Goal: Complete application form

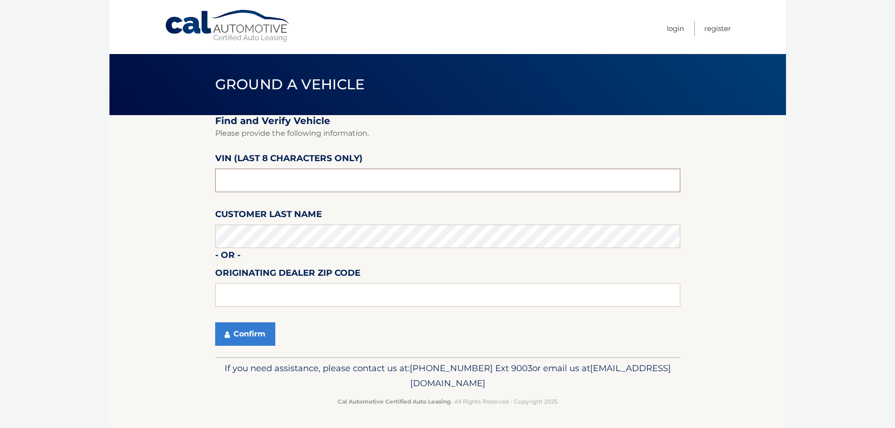
click at [270, 182] on input "text" at bounding box center [447, 180] width 465 height 23
type input "NC141370"
click at [515, 186] on input "NC141370" at bounding box center [447, 180] width 465 height 23
click at [272, 289] on input "text" at bounding box center [447, 294] width 465 height 23
type input "11756"
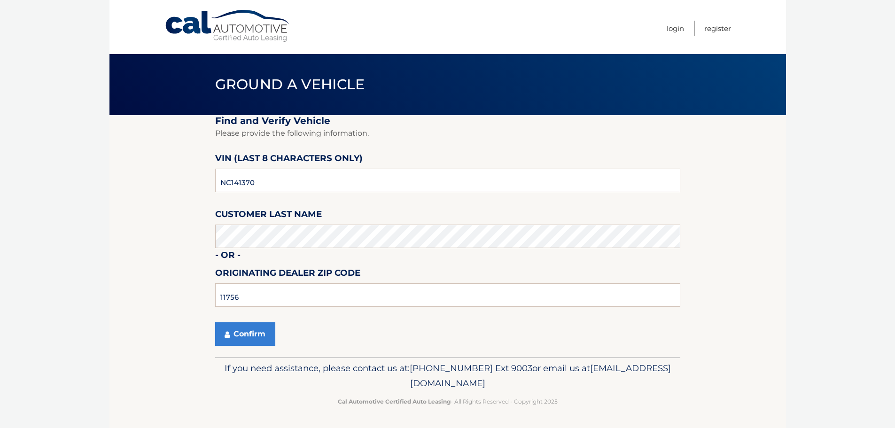
click at [386, 328] on div "Confirm" at bounding box center [447, 333] width 465 height 23
click at [247, 336] on button "Confirm" at bounding box center [245, 333] width 60 height 23
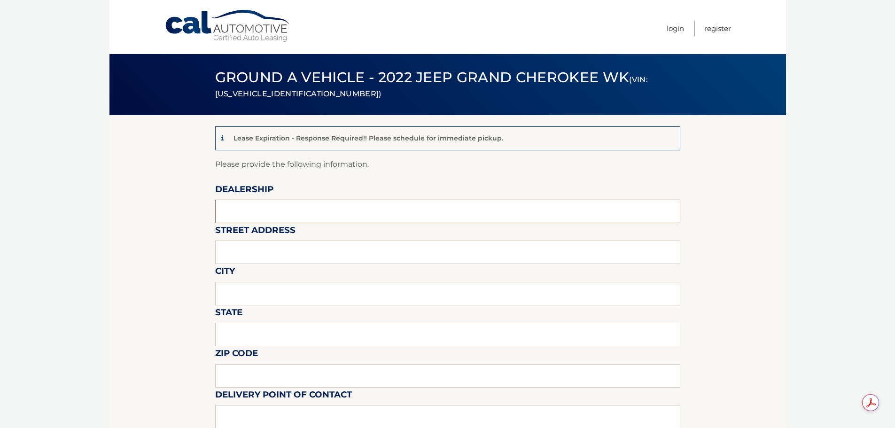
click at [259, 217] on input "text" at bounding box center [447, 211] width 465 height 23
click at [238, 210] on input "text" at bounding box center [447, 211] width 465 height 23
drag, startPoint x: 242, startPoint y: 213, endPoint x: 259, endPoint y: 226, distance: 21.2
click at [248, 219] on input "text" at bounding box center [447, 211] width 465 height 23
type input "Town & Country Jeep"
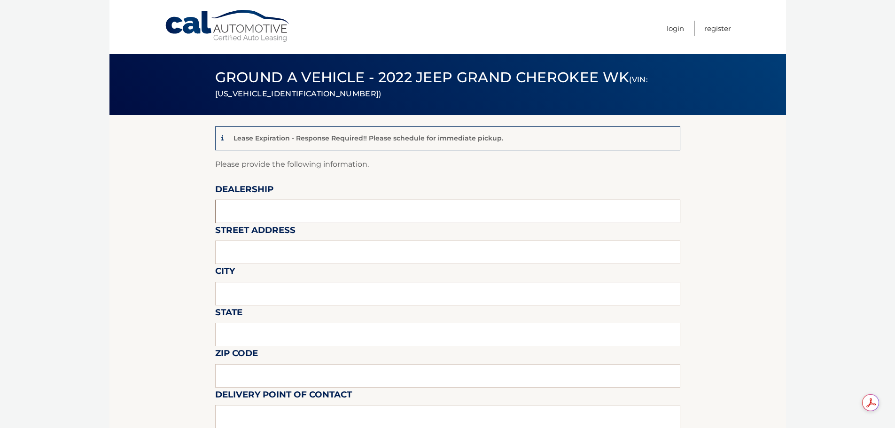
type input "3156 Hempstead Tpke"
type input "LEVITTOWN"
type input "NY"
type input "11363"
type input "Roy Bachenheimer"
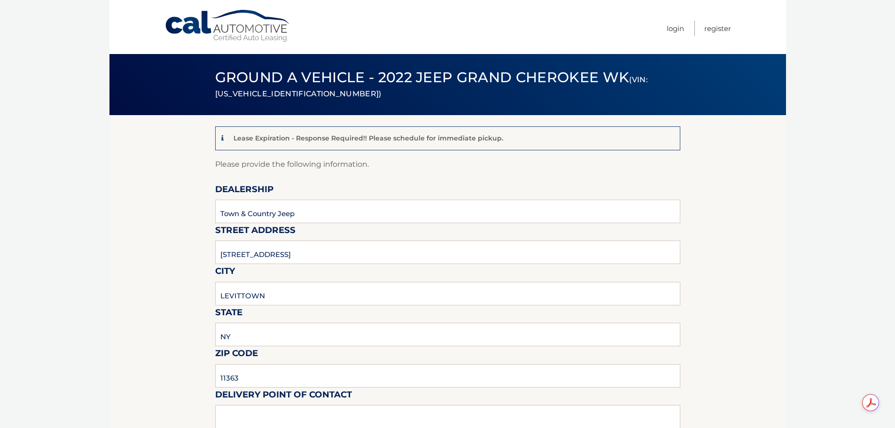
type input "5167965500"
type input "sales@tcjeep.com"
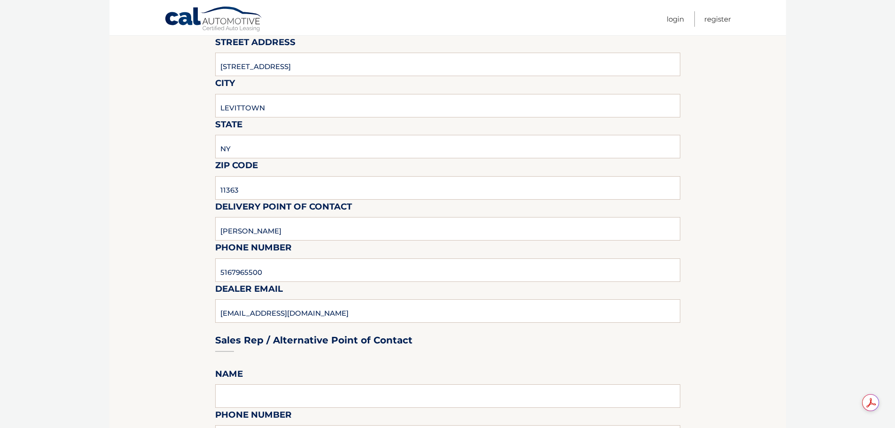
scroll to position [141, 0]
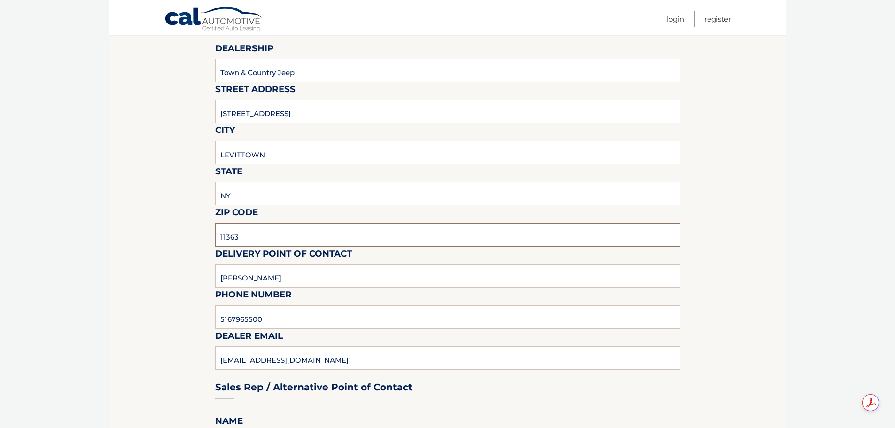
drag, startPoint x: 251, startPoint y: 232, endPoint x: 89, endPoint y: 237, distance: 162.2
click at [90, 240] on body "Cal Automotive Menu Login Register (VIN: 1C4RJFBG2NC141370)" at bounding box center [447, 73] width 895 height 428
type input "11756"
drag, startPoint x: 6, startPoint y: 221, endPoint x: 6, endPoint y: 216, distance: 4.7
click at [6, 219] on body "Cal Automotive Menu Login Register (VIN: 1C4RJFBG2NC141370)" at bounding box center [447, 73] width 895 height 428
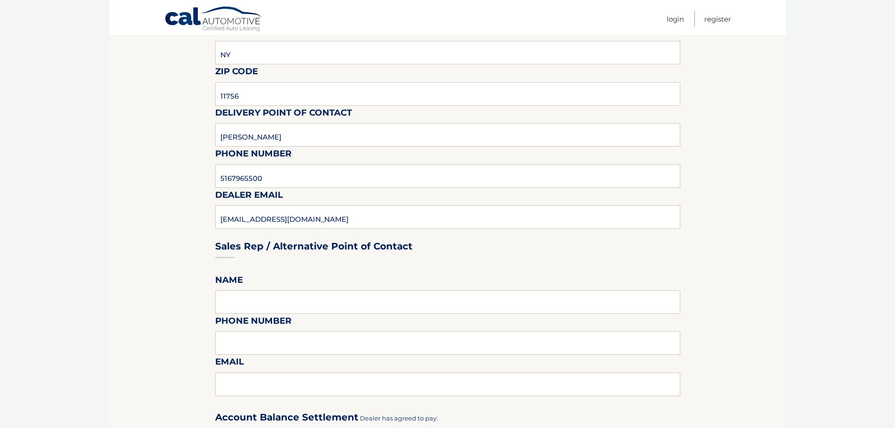
scroll to position [376, 0]
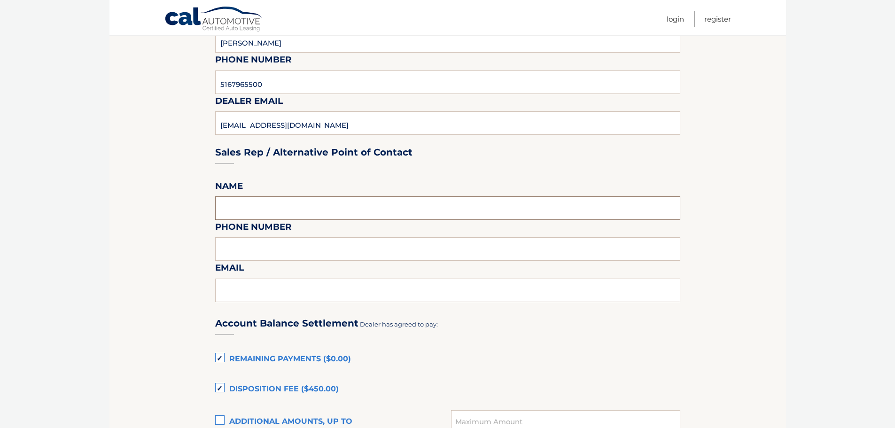
click at [261, 202] on input "text" at bounding box center [447, 207] width 465 height 23
type input "Roy Bachenheimer"
type input "5167965500"
type input "sales@tcjeep.com"
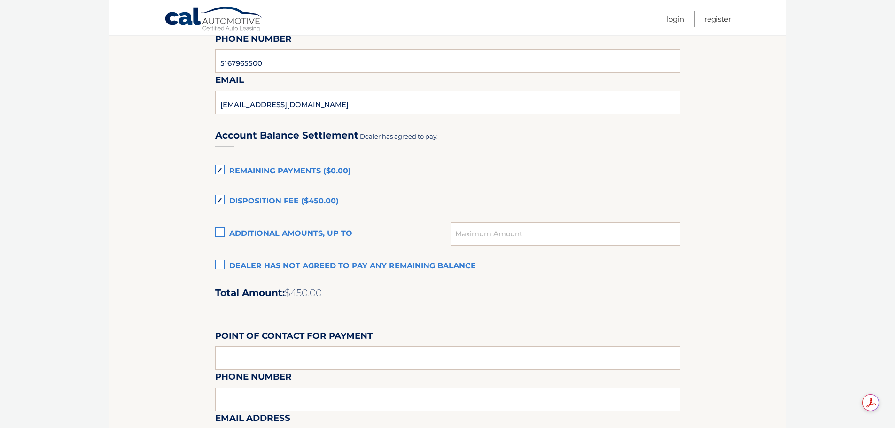
scroll to position [658, 0]
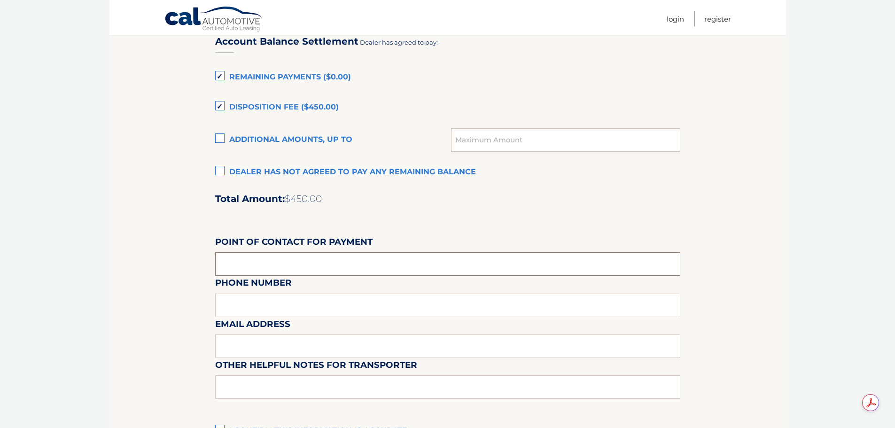
click at [297, 266] on input "text" at bounding box center [447, 263] width 465 height 23
click at [220, 171] on label "Dealer has not agreed to pay any remaining balance" at bounding box center [447, 172] width 465 height 19
click at [0, 0] on input "Dealer has not agreed to pay any remaining balance" at bounding box center [0, 0] width 0 height 0
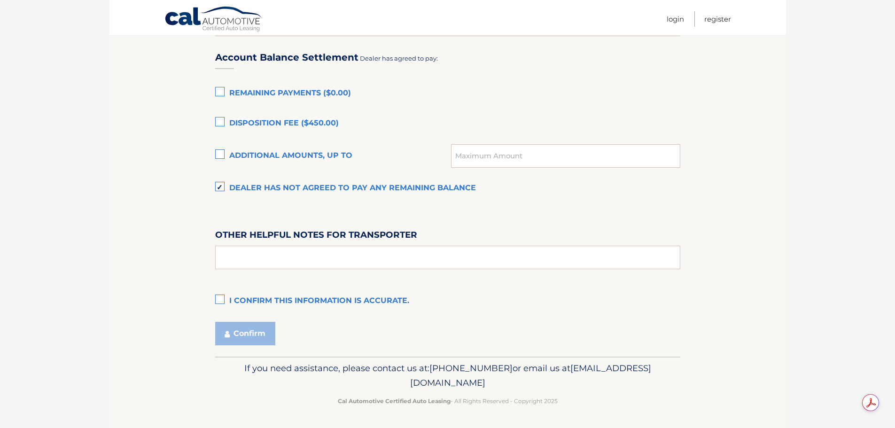
click at [221, 302] on label "I confirm this information is accurate." at bounding box center [447, 301] width 465 height 19
click at [0, 0] on input "I confirm this information is accurate." at bounding box center [0, 0] width 0 height 0
click at [261, 261] on input "text" at bounding box center [447, 257] width 465 height 23
type input "PICK UP IN SHOWROOM"
click at [250, 336] on button "Confirm" at bounding box center [245, 333] width 60 height 23
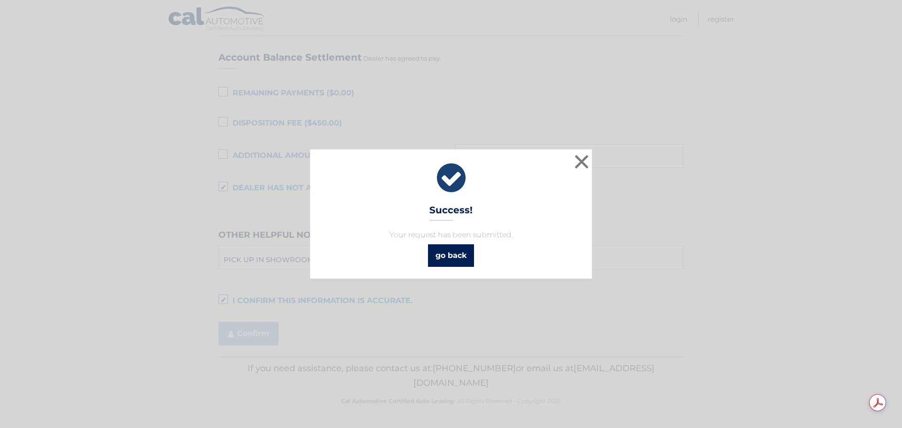
click at [433, 258] on link "go back" at bounding box center [451, 255] width 46 height 23
